Goal: Task Accomplishment & Management: Manage account settings

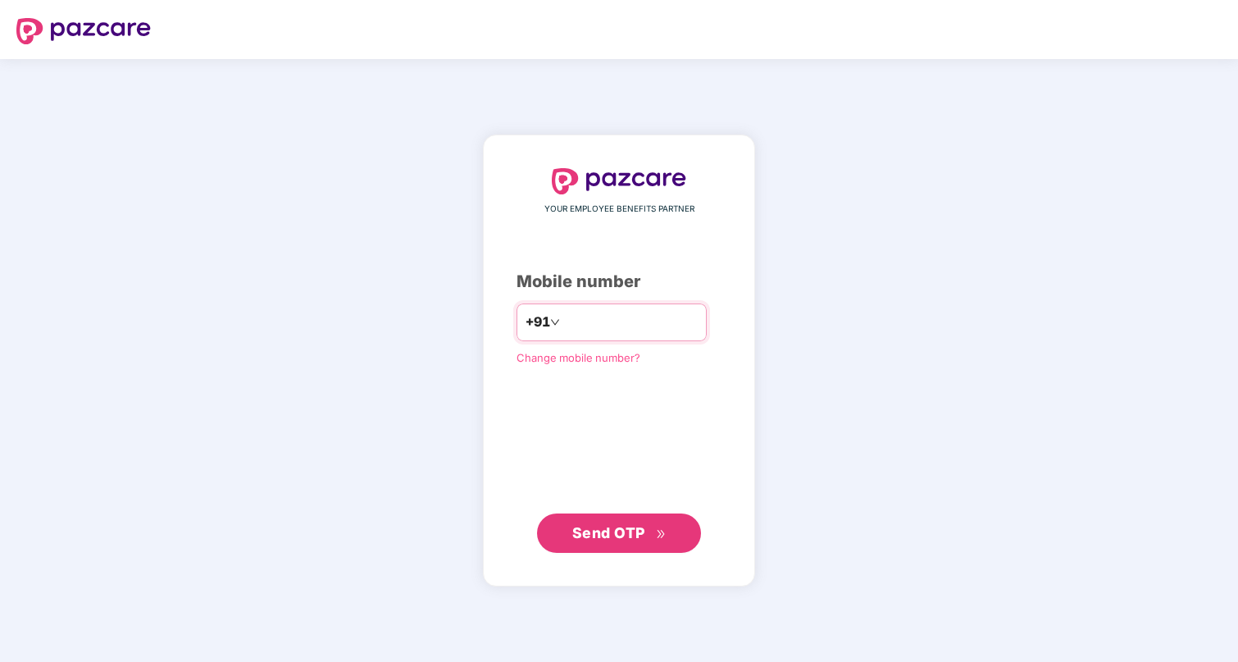
click at [620, 328] on input "number" at bounding box center [630, 322] width 135 height 26
type input "**********"
click at [667, 555] on div "**********" at bounding box center [619, 360] width 272 height 451
click at [656, 538] on span "Send OTP" at bounding box center [619, 532] width 94 height 23
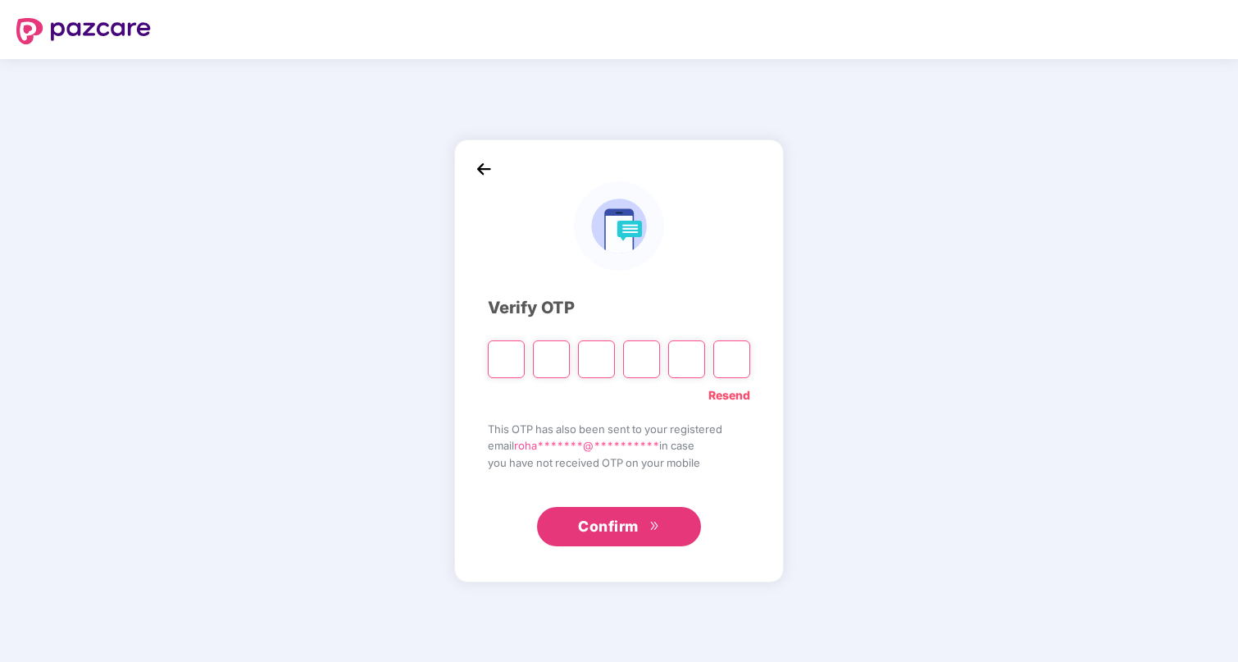
type input "*"
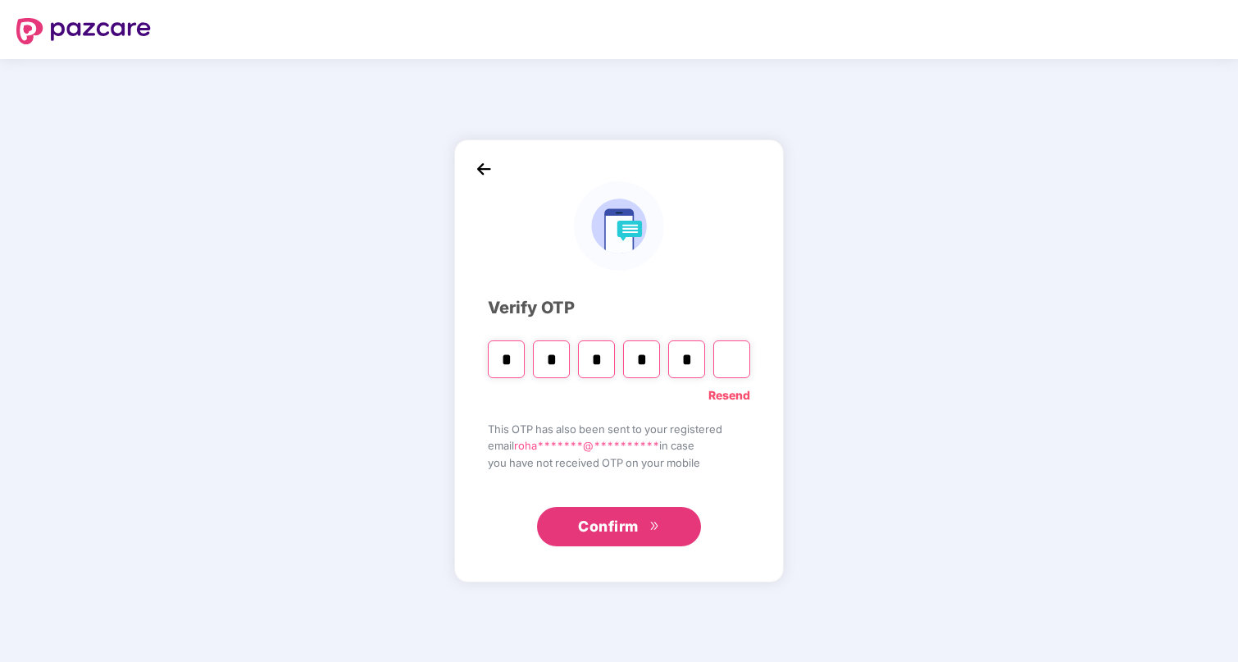
type input "*"
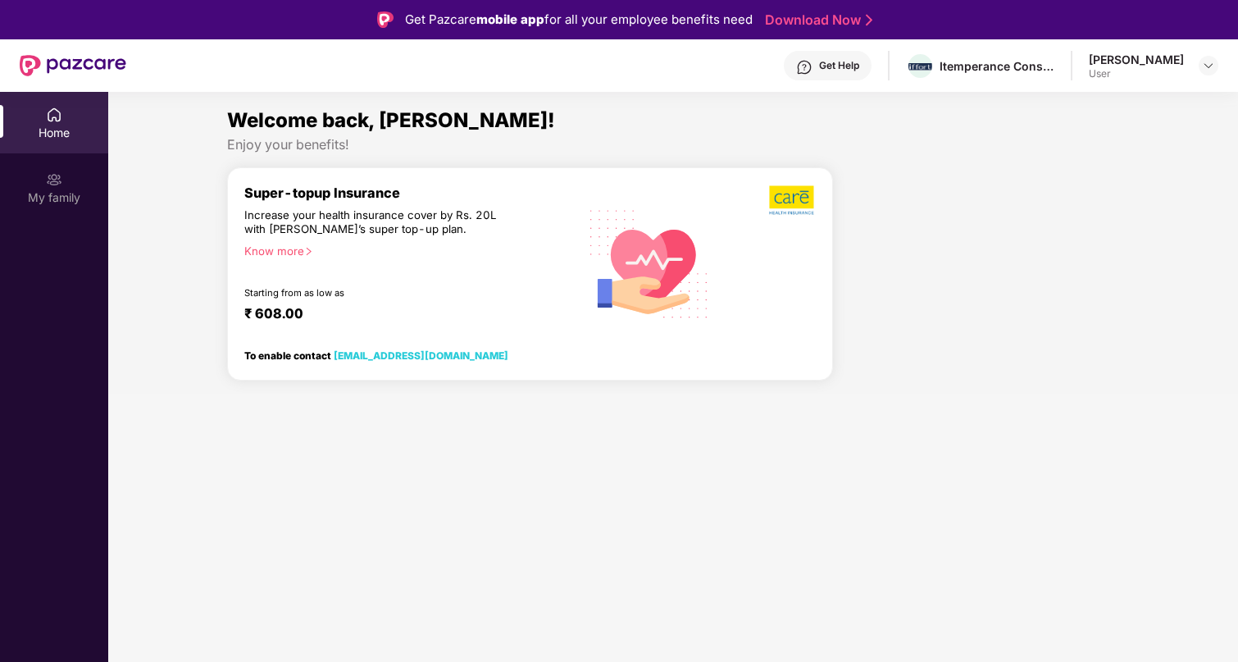
click at [53, 129] on div "Home" at bounding box center [54, 133] width 108 height 16
click at [1010, 73] on div "Itemperance Consulting Private Limited" at bounding box center [997, 66] width 115 height 16
click at [311, 140] on div "Enjoy your benefits!" at bounding box center [673, 144] width 892 height 17
click at [1156, 58] on div "[PERSON_NAME]" at bounding box center [1136, 60] width 95 height 16
click at [1205, 68] on img at bounding box center [1208, 65] width 13 height 13
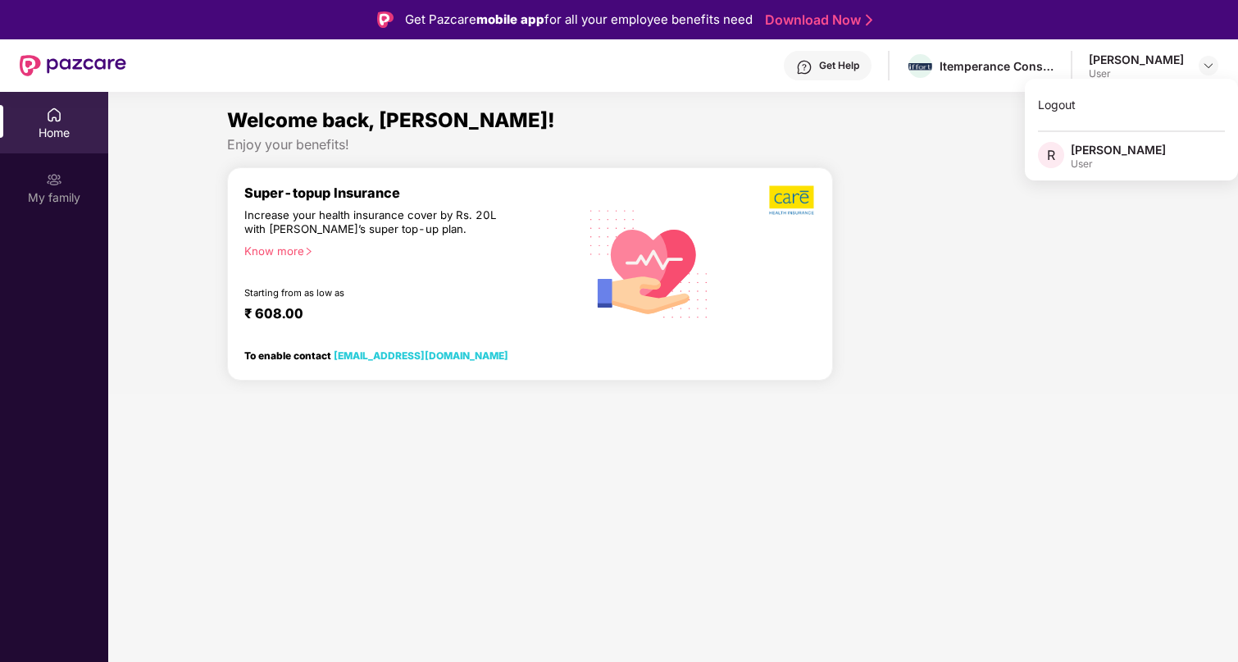
click at [919, 311] on div at bounding box center [983, 279] width 286 height 227
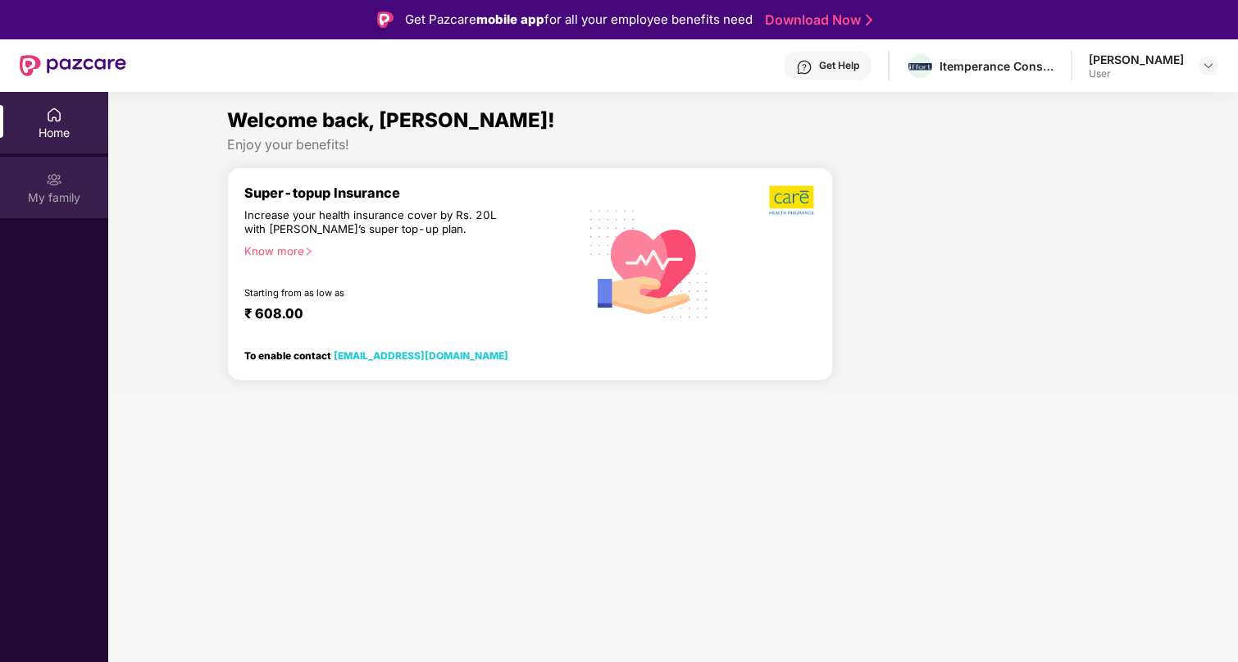
click at [58, 175] on img at bounding box center [54, 179] width 16 height 16
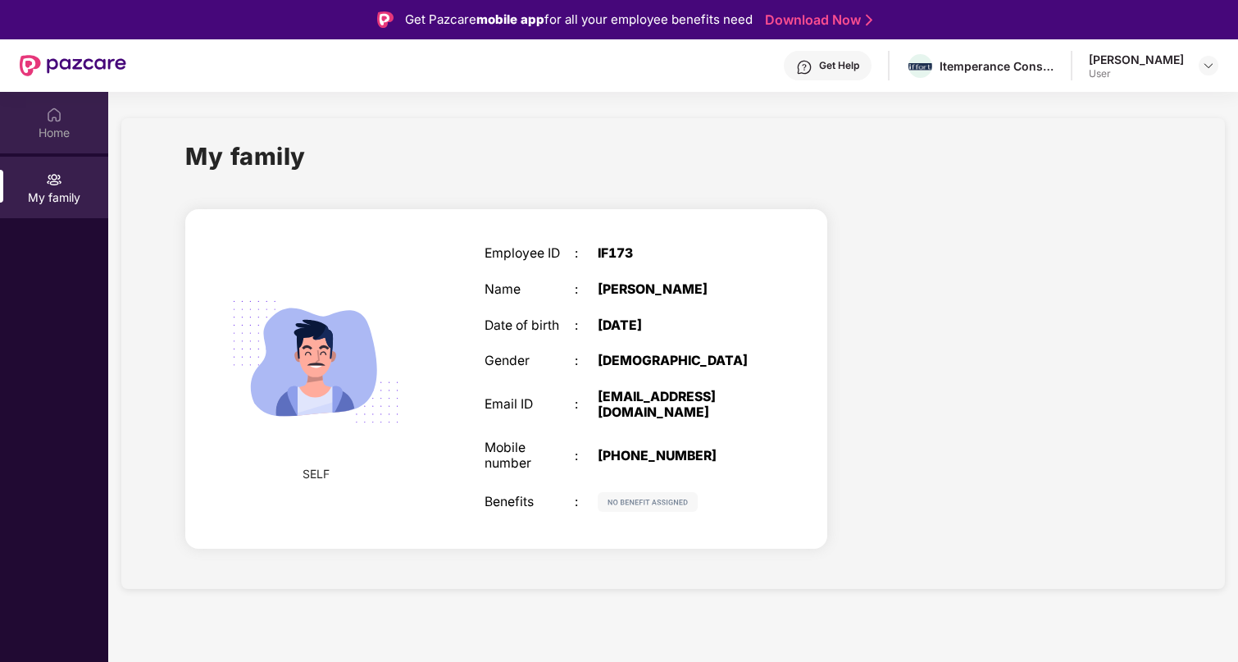
click at [57, 125] on div "Home" at bounding box center [54, 133] width 108 height 16
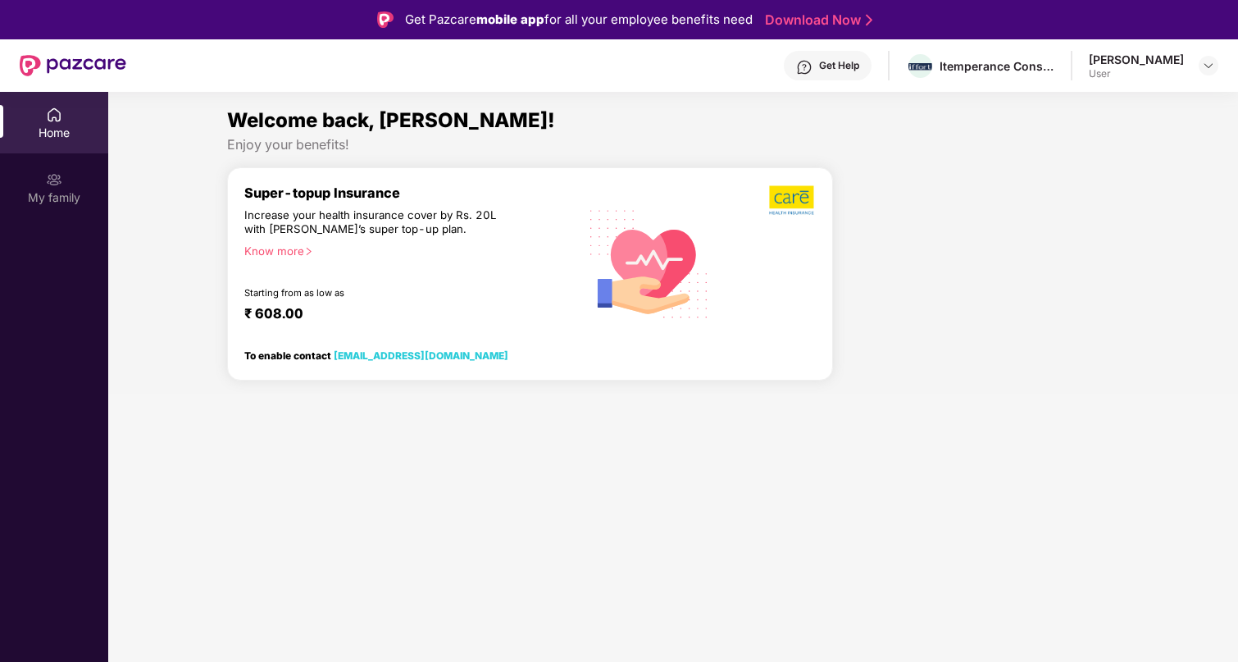
click at [354, 217] on div "Increase your health insurance cover by Rs. 20L with [PERSON_NAME]’s super top-…" at bounding box center [375, 222] width 262 height 29
click at [305, 148] on div "Enjoy your benefits!" at bounding box center [673, 144] width 892 height 17
click at [860, 67] on div "Get Help" at bounding box center [839, 65] width 40 height 13
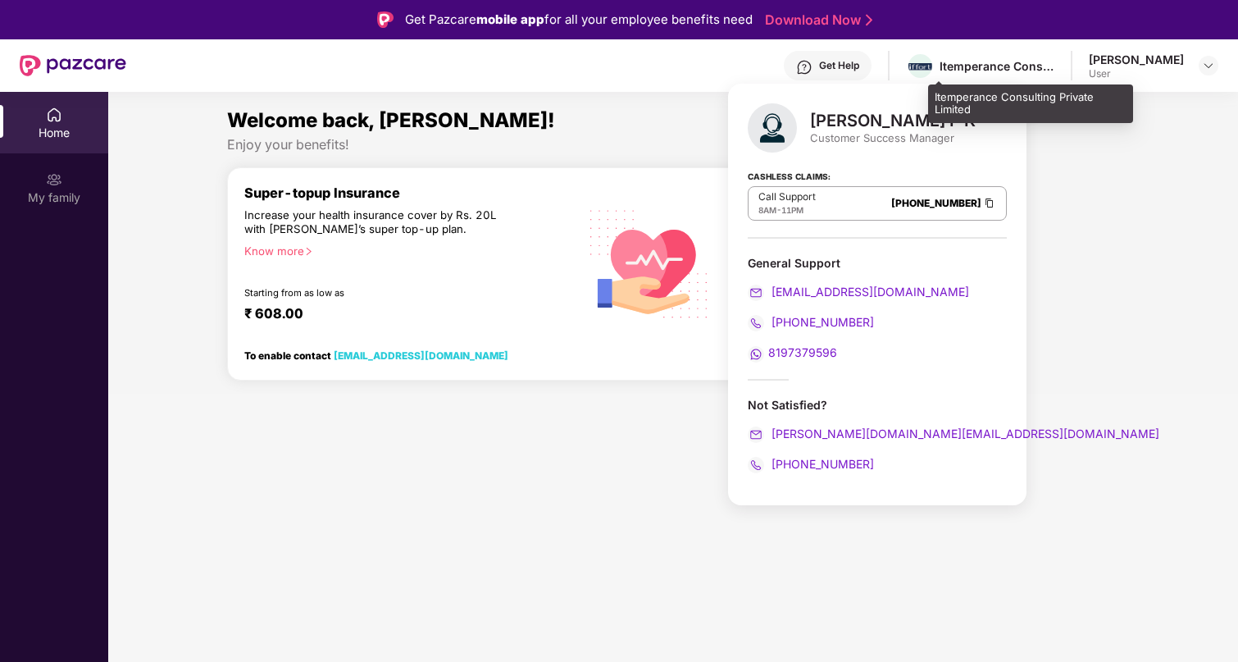
click at [1003, 67] on div "Itemperance Consulting Private Limited" at bounding box center [997, 66] width 115 height 16
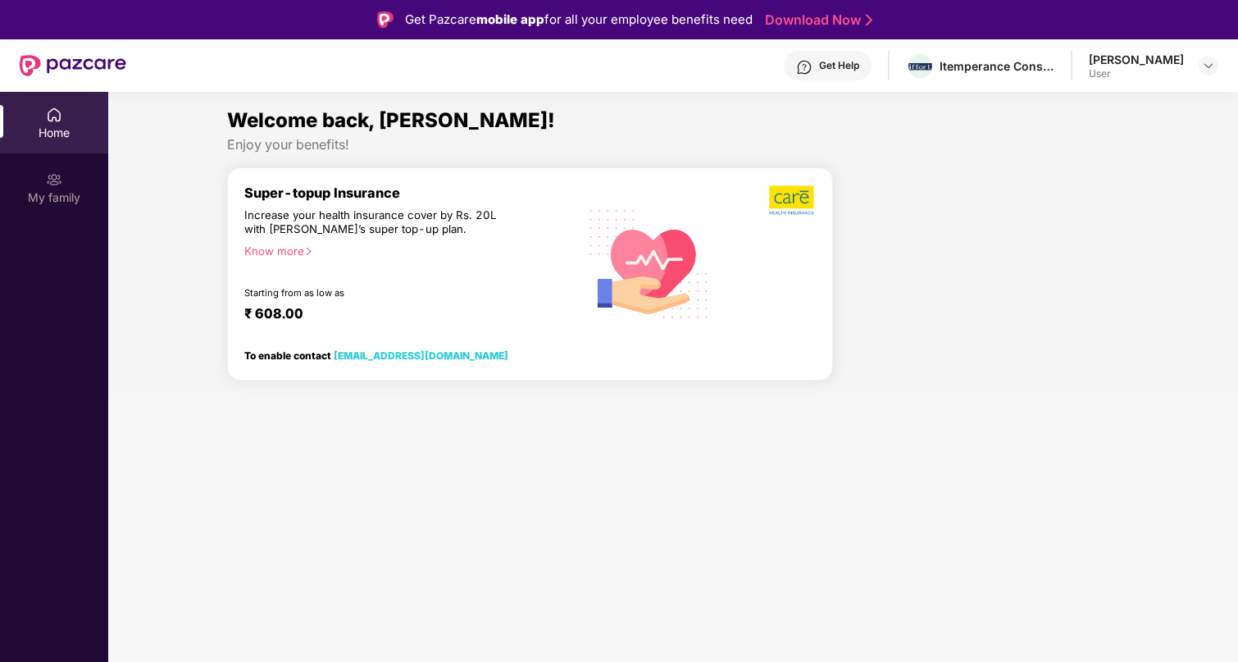
click at [577, 208] on div "Super-topup Insurance Increase your health insurance cover by Rs. 20L with [PER…" at bounding box center [411, 263] width 334 height 157
click at [1169, 52] on div "[PERSON_NAME]" at bounding box center [1136, 60] width 95 height 16
click at [1207, 70] on img at bounding box center [1208, 65] width 13 height 13
click at [941, 116] on div "Welcome back, [PERSON_NAME]!" at bounding box center [673, 120] width 892 height 31
click at [1214, 61] on img at bounding box center [1208, 65] width 13 height 13
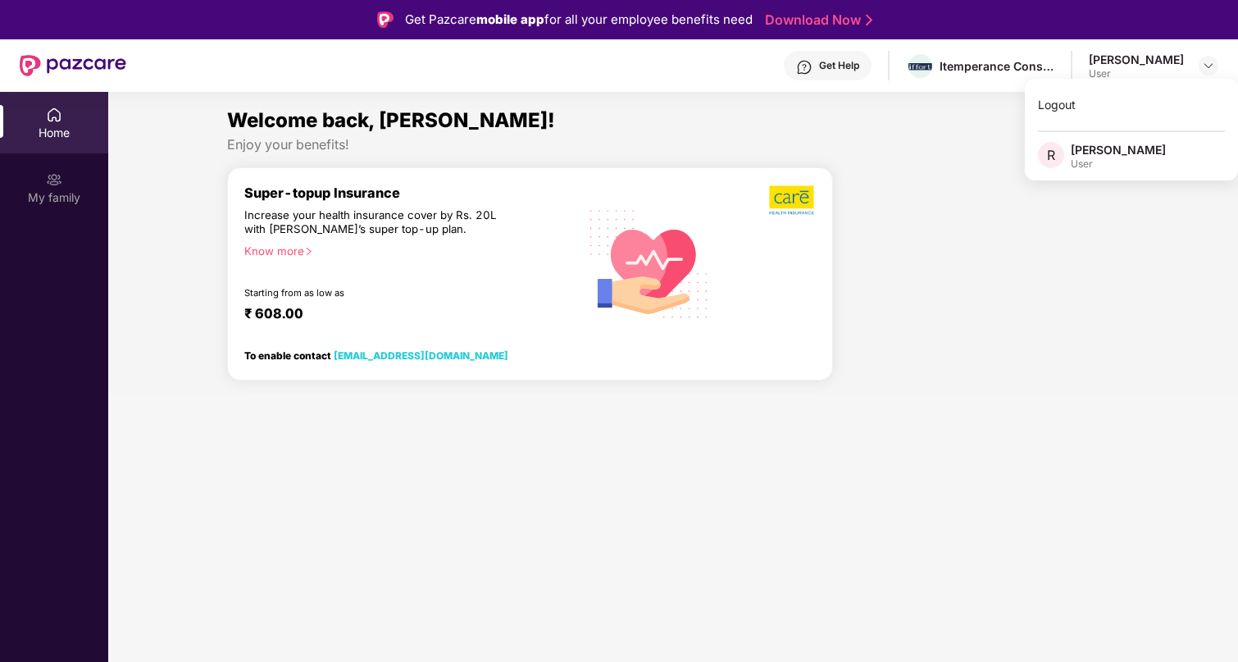
click at [497, 262] on div "Super-topup Insurance Increase your health insurance cover by Rs. 20L with [PER…" at bounding box center [411, 263] width 334 height 157
click at [530, 224] on div "Super-topup Insurance Increase your health insurance cover by Rs. 20L with [PER…" at bounding box center [411, 263] width 334 height 157
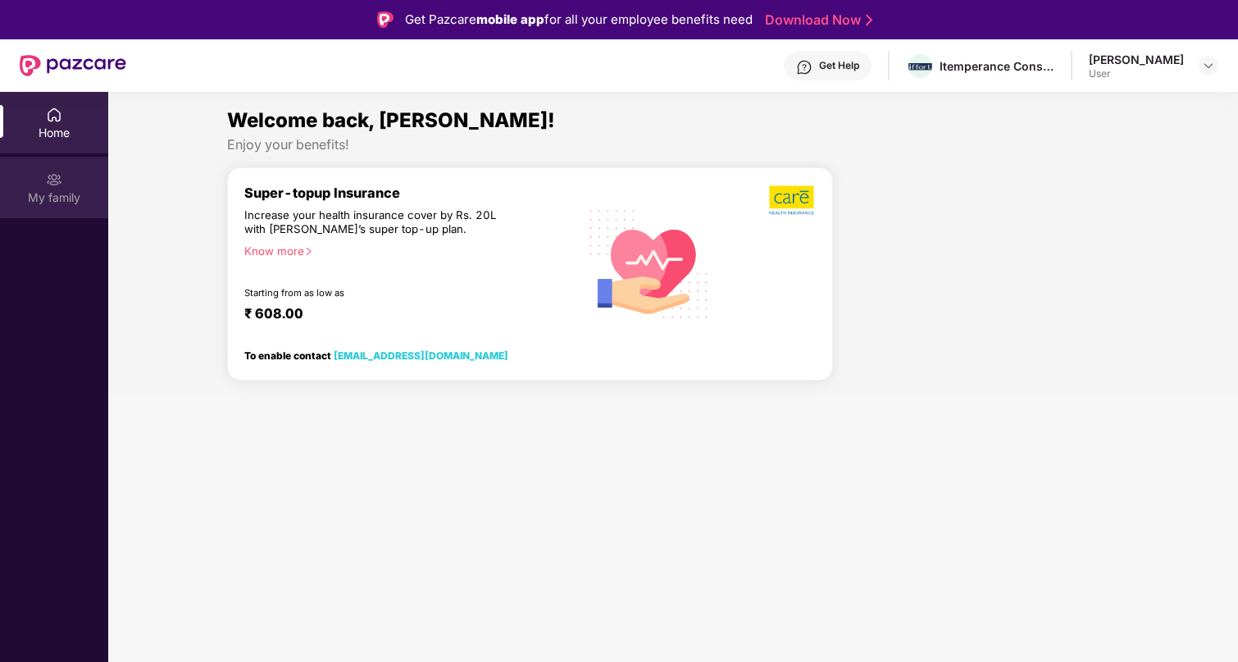
click at [53, 197] on div "My family" at bounding box center [54, 197] width 108 height 16
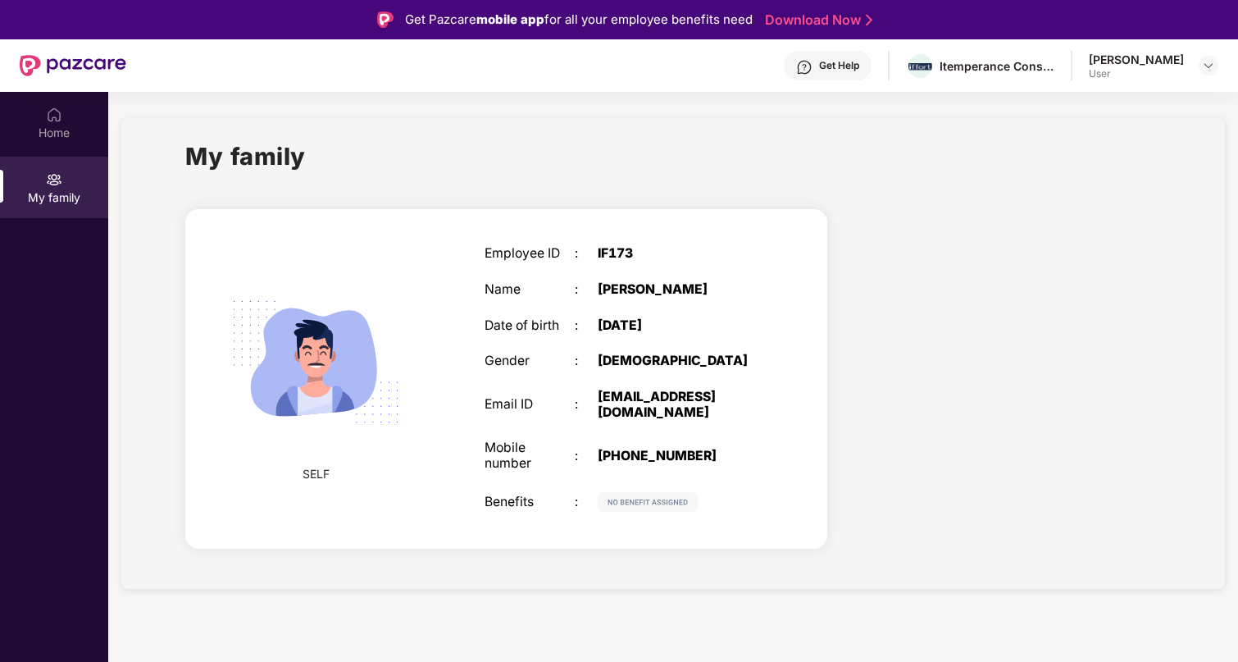
click at [545, 297] on div "Name" at bounding box center [530, 290] width 90 height 16
click at [634, 390] on div "[EMAIL_ADDRESS][DOMAIN_NAME]" at bounding box center [677, 405] width 158 height 30
click at [932, 60] on span at bounding box center [921, 66] width 24 height 20
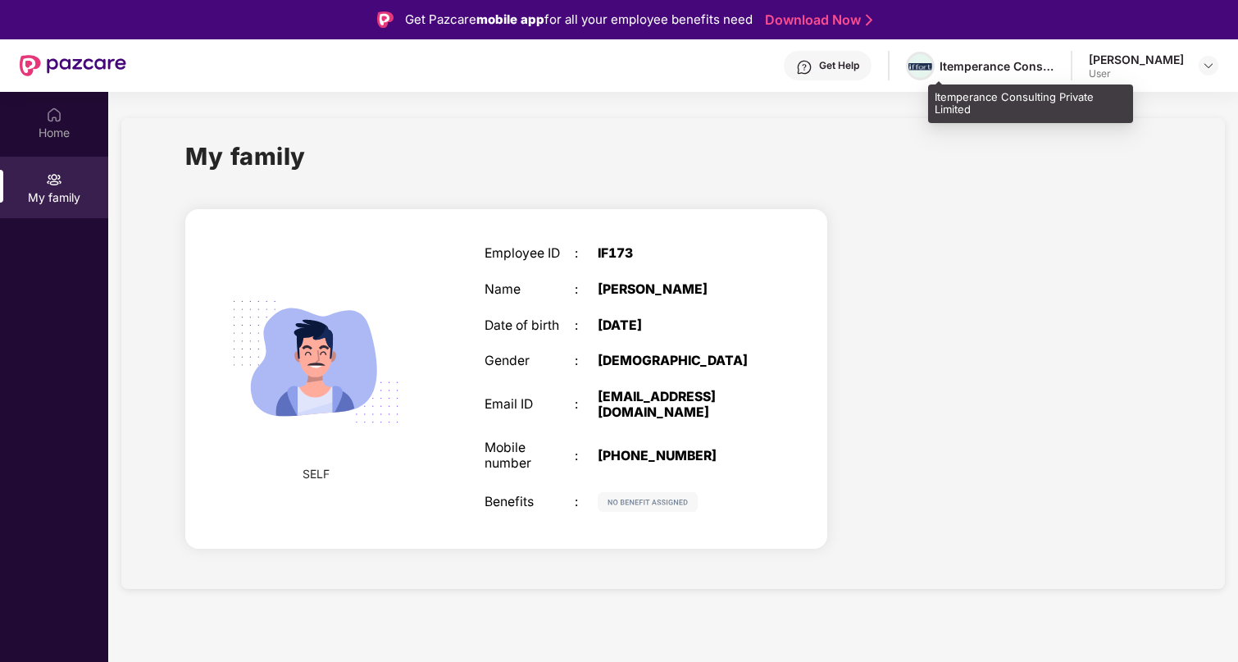
click at [935, 54] on span at bounding box center [920, 66] width 29 height 29
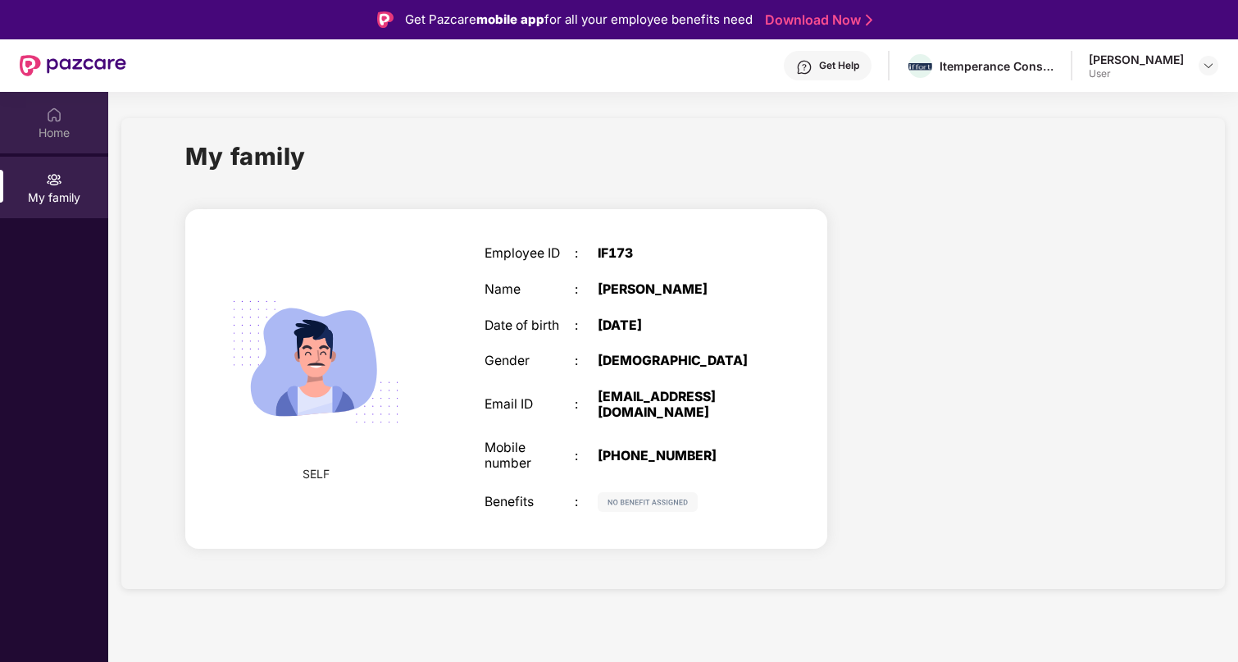
click at [66, 133] on div "Home" at bounding box center [54, 133] width 108 height 16
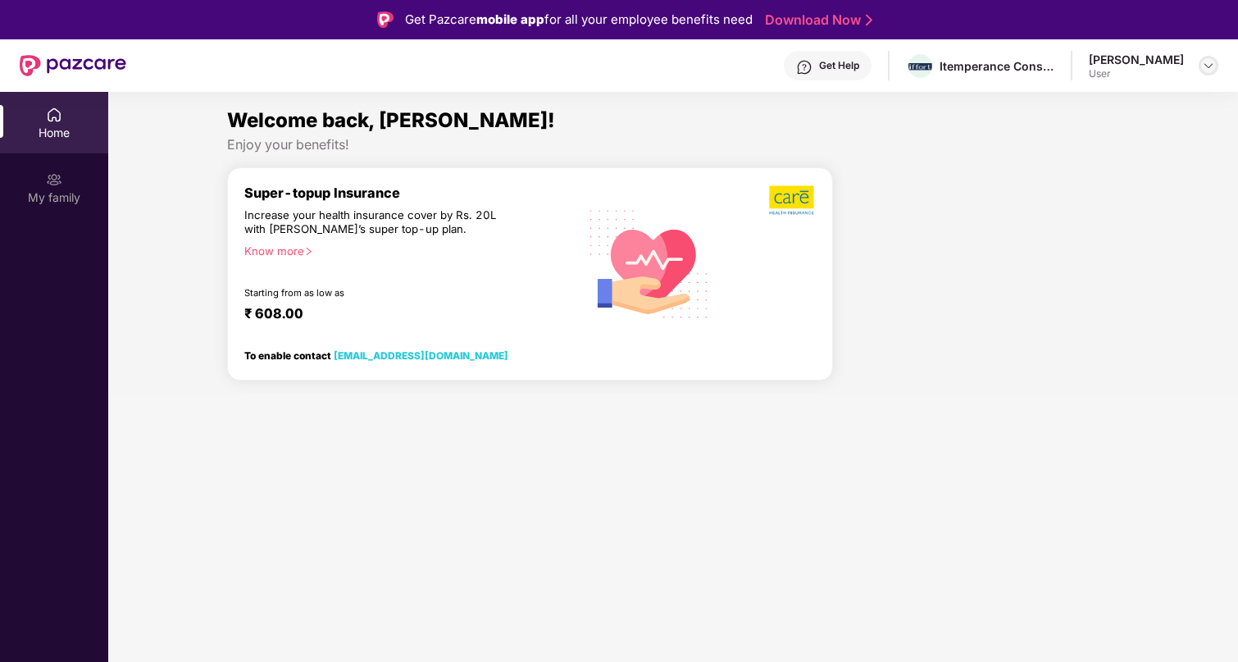
click at [1201, 69] on div at bounding box center [1209, 66] width 20 height 20
click at [1077, 162] on div "User" at bounding box center [1118, 163] width 95 height 13
click at [497, 258] on div "Super-topup Insurance Increase your health insurance cover by Rs. 20L with [PER…" at bounding box center [411, 263] width 334 height 157
